Goal: Transaction & Acquisition: Subscribe to service/newsletter

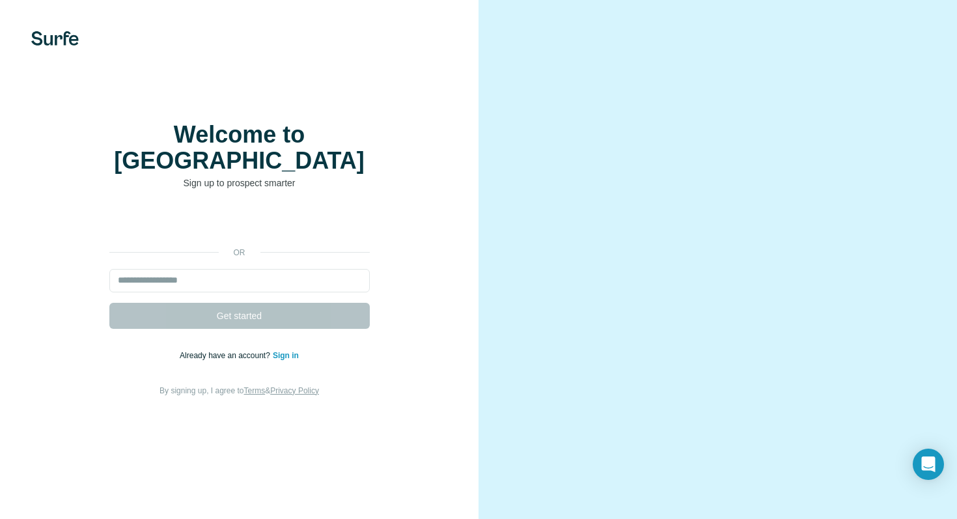
click at [243, 474] on div "Welcome to Surfe Sign up to prospect smarter or Get started Already have an acc…" at bounding box center [239, 259] width 478 height 519
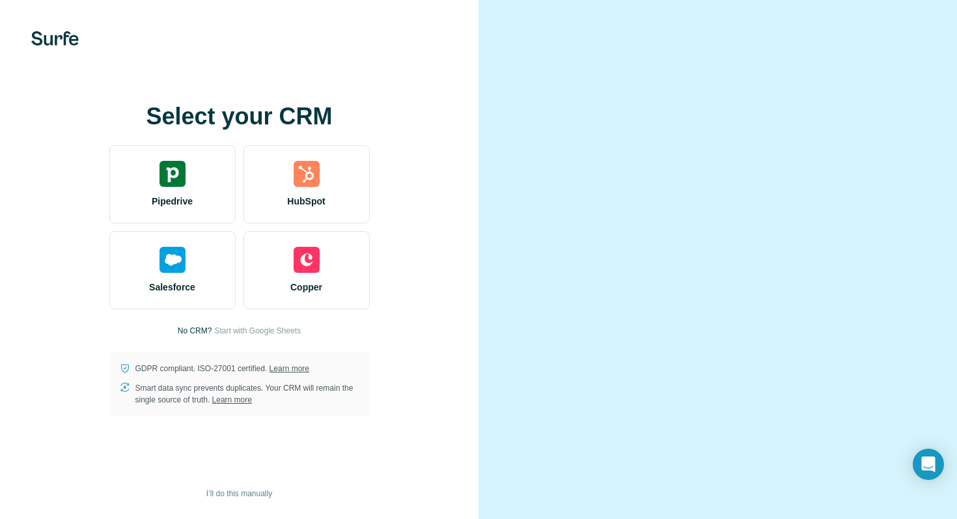
click at [428, 361] on div "Select your CRM Pipedrive HubSpot Salesforce Copper No CRM? Start with Google S…" at bounding box center [239, 259] width 426 height 312
click at [271, 331] on span "Start with Google Sheets" at bounding box center [257, 331] width 87 height 12
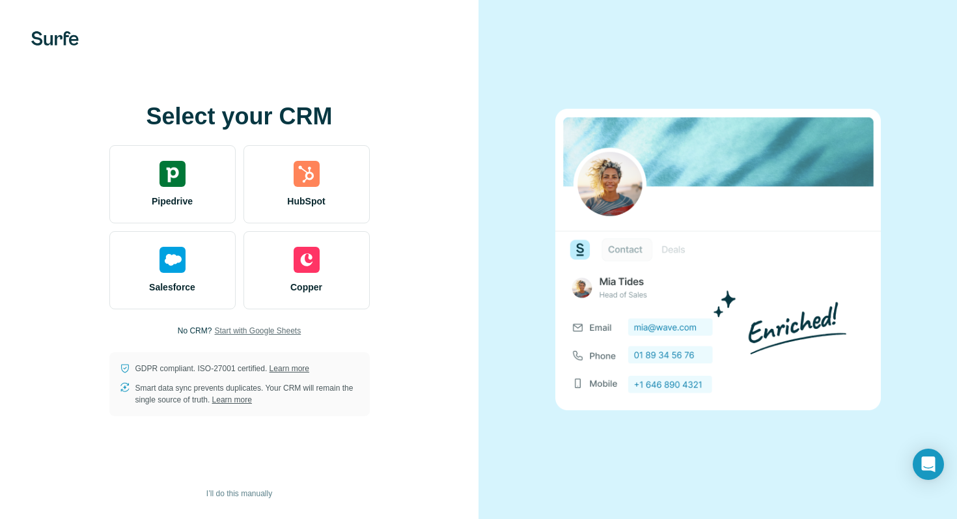
click at [424, 92] on div "Select your CRM Pipedrive HubSpot Salesforce Copper No CRM? Start with Google S…" at bounding box center [239, 259] width 478 height 519
